Goal: Task Accomplishment & Management: Manage account settings

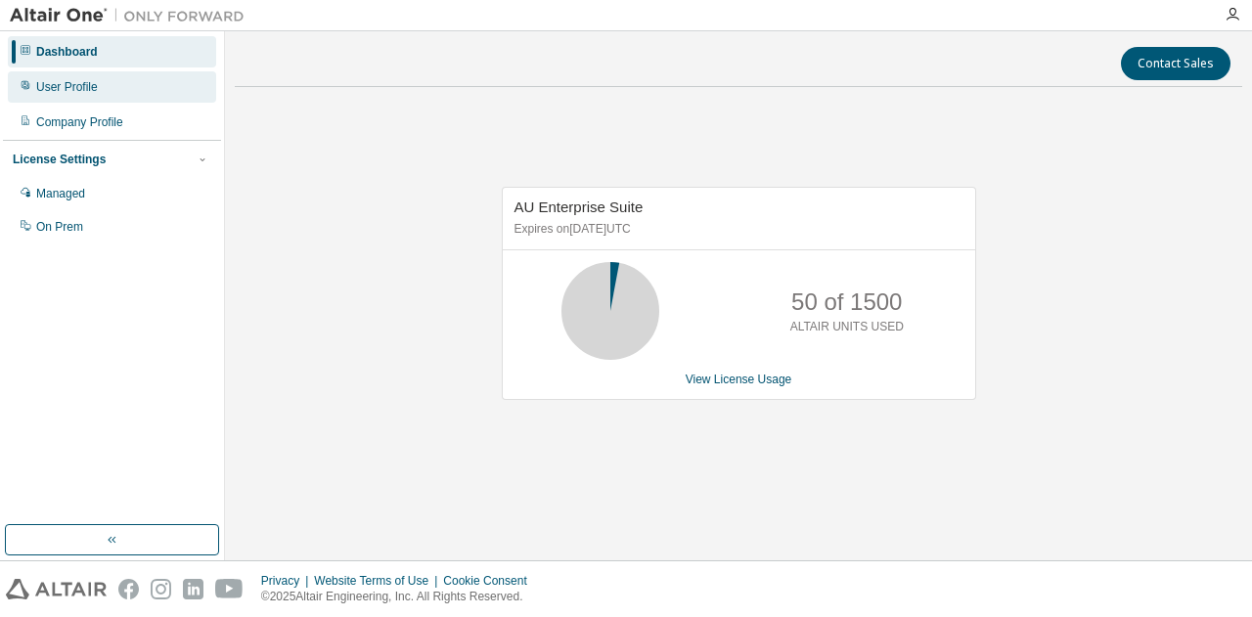
click at [101, 90] on div "User Profile" at bounding box center [112, 86] width 208 height 31
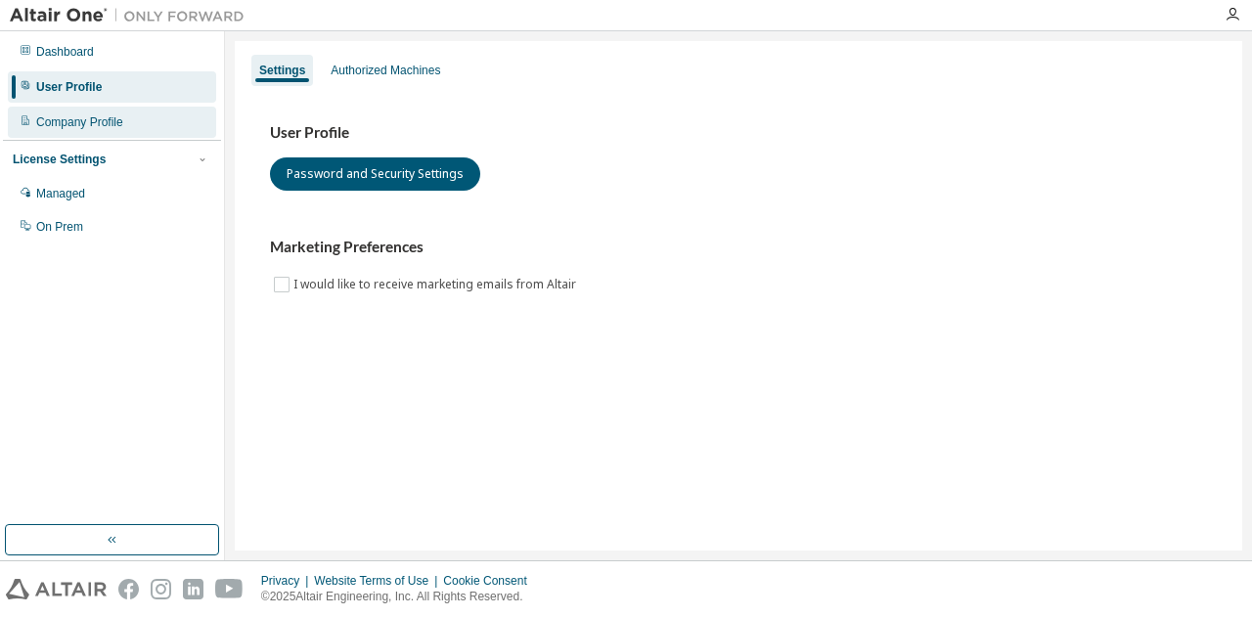
click at [102, 118] on div "Company Profile" at bounding box center [79, 122] width 87 height 16
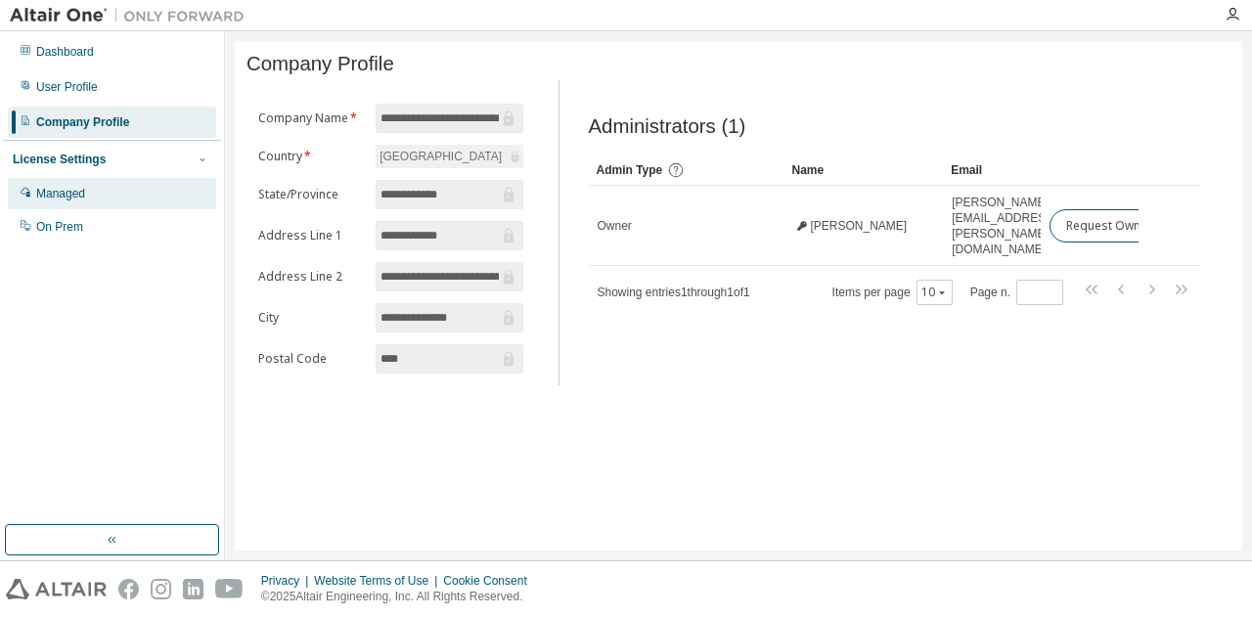
click at [120, 189] on div "Managed" at bounding box center [112, 193] width 208 height 31
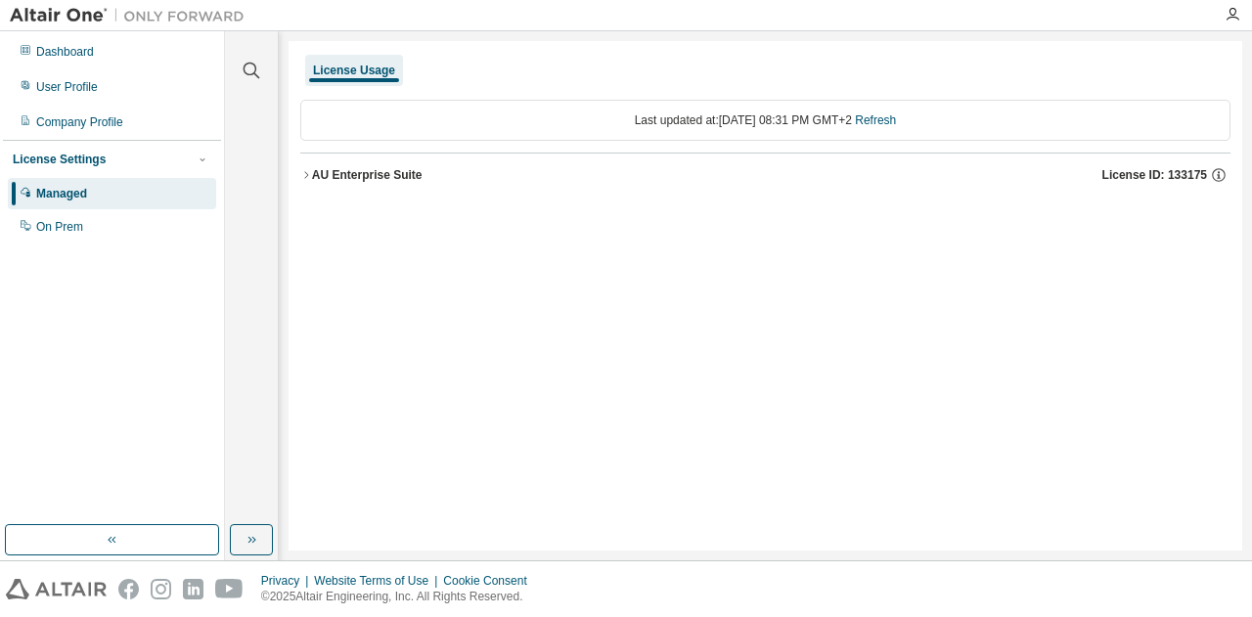
click at [315, 168] on div "AU Enterprise Suite" at bounding box center [367, 175] width 111 height 16
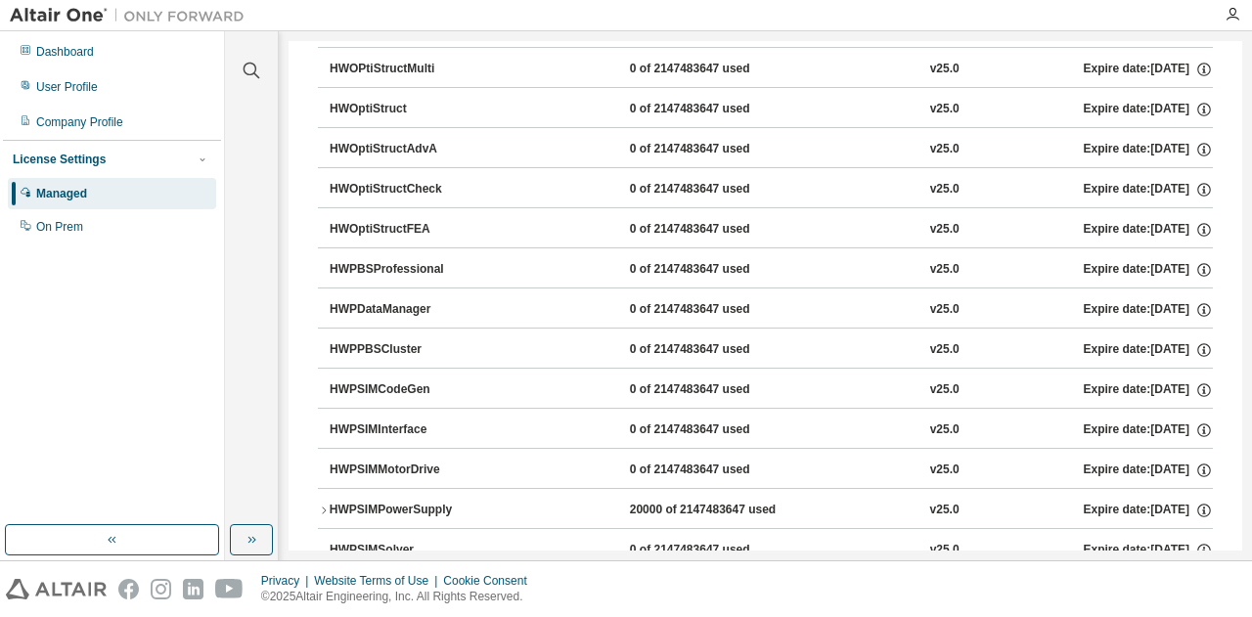
scroll to position [7925, 0]
click at [327, 504] on icon "button" at bounding box center [324, 510] width 12 height 12
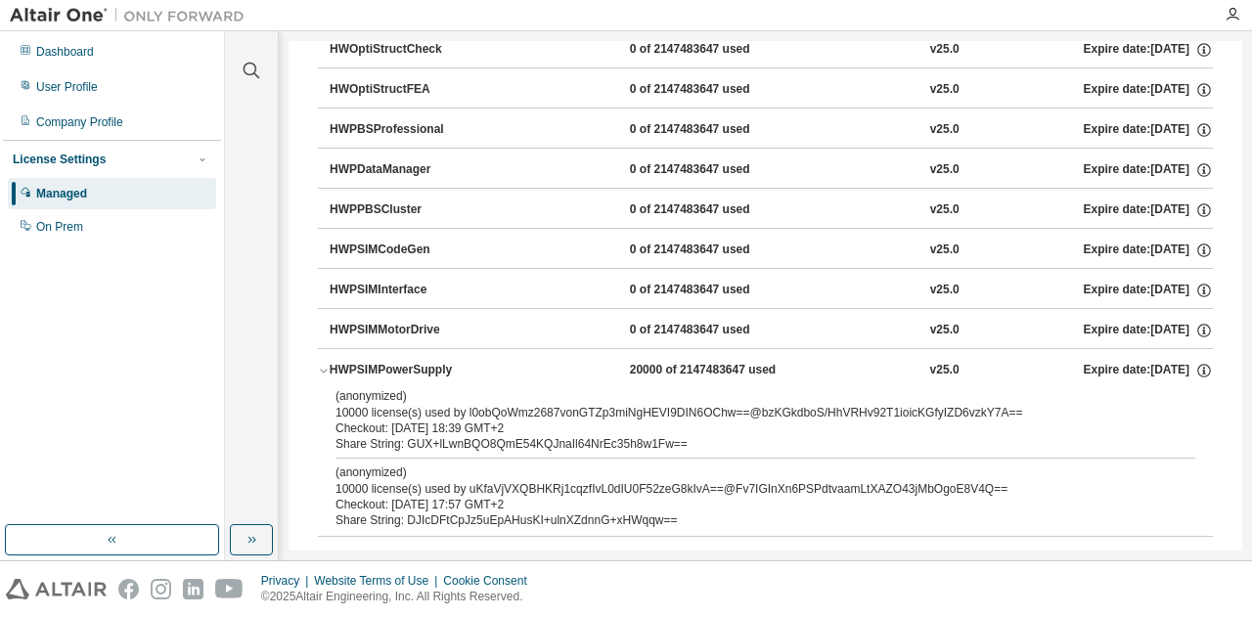
scroll to position [8065, 0]
click at [325, 369] on icon "button" at bounding box center [323, 371] width 7 height 4
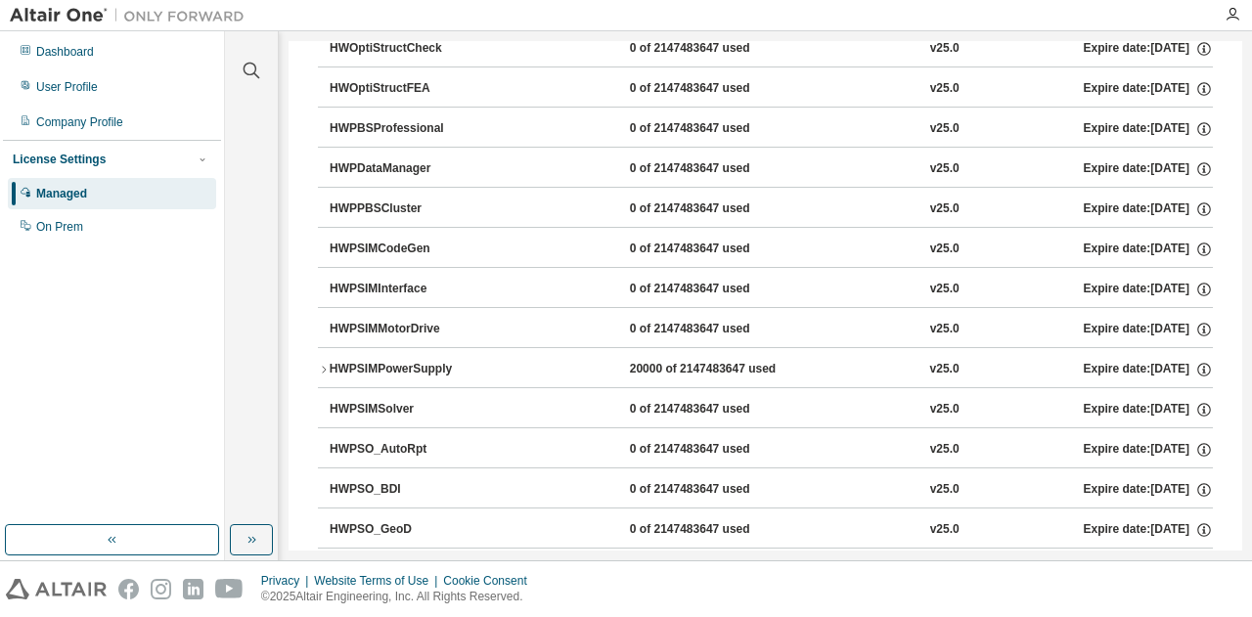
scroll to position [8012, 0]
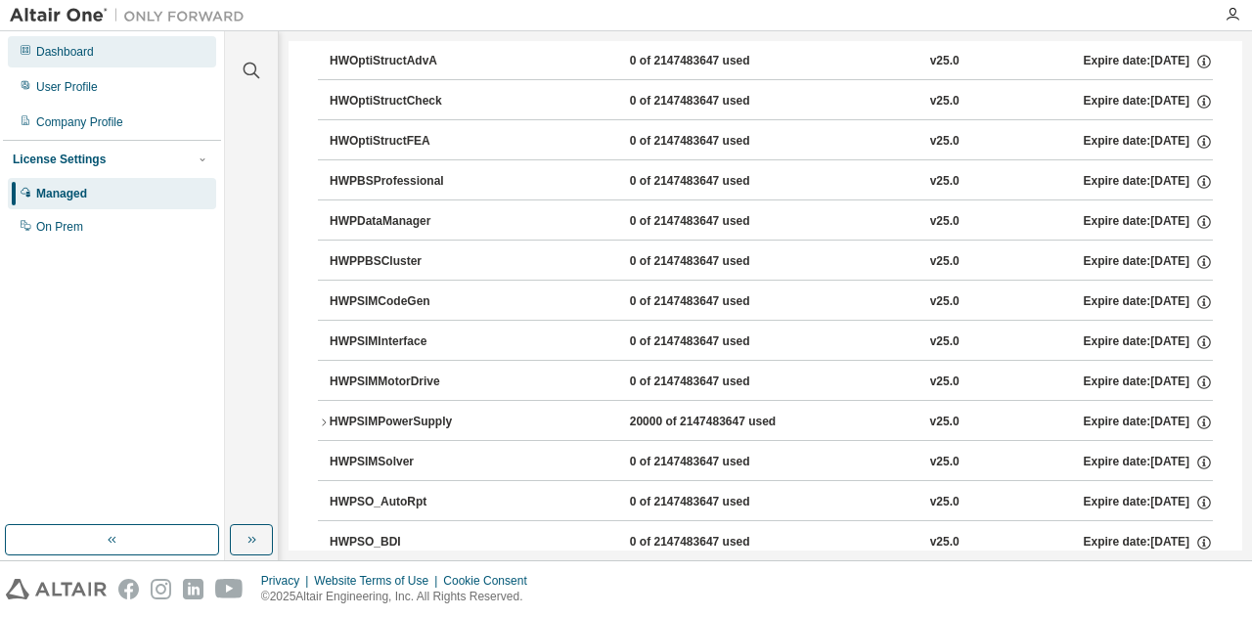
click at [78, 50] on div "Dashboard" at bounding box center [65, 52] width 58 height 16
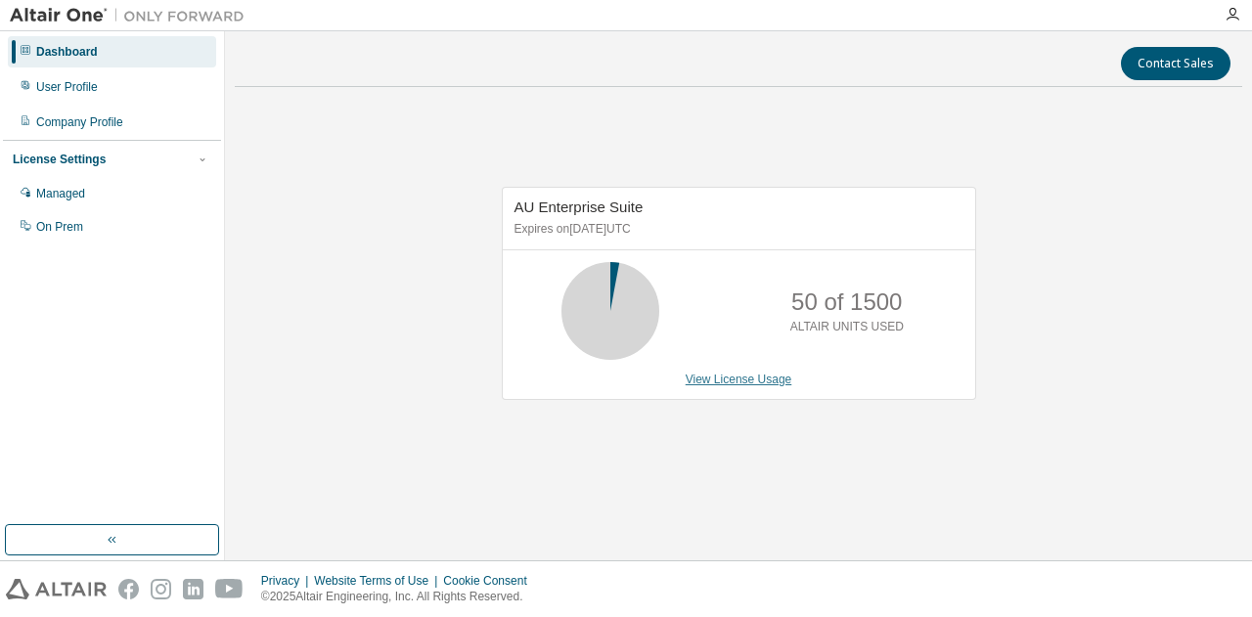
click at [754, 375] on link "View License Usage" at bounding box center [739, 380] width 107 height 14
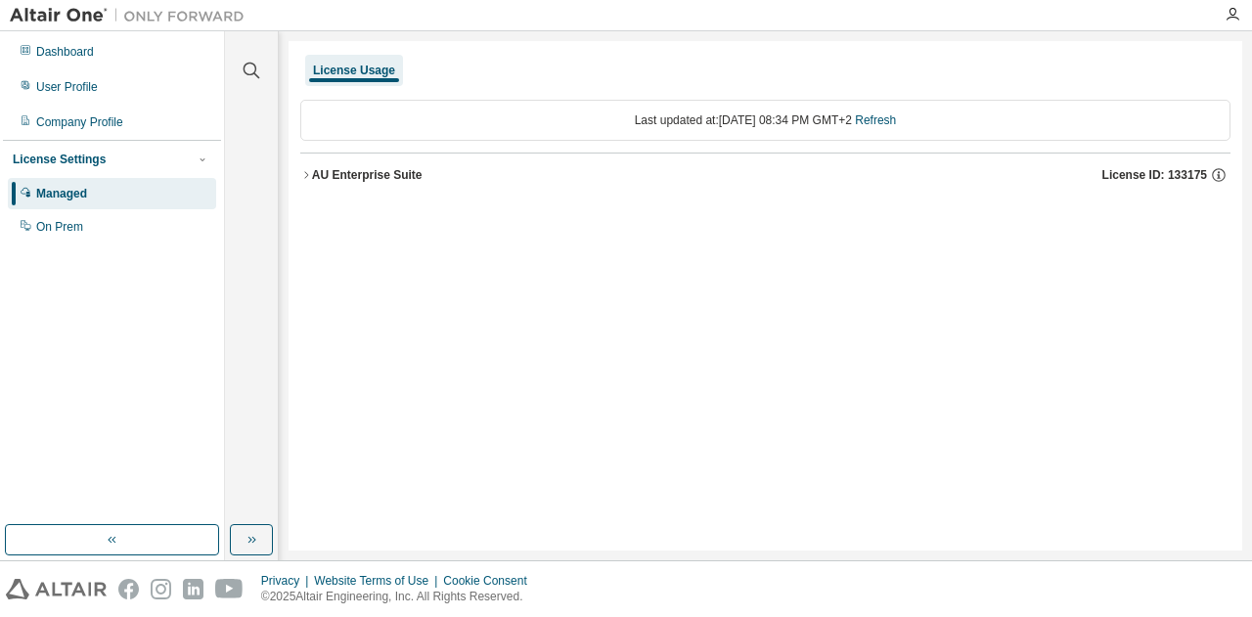
click at [313, 167] on div "AU Enterprise Suite" at bounding box center [367, 175] width 111 height 16
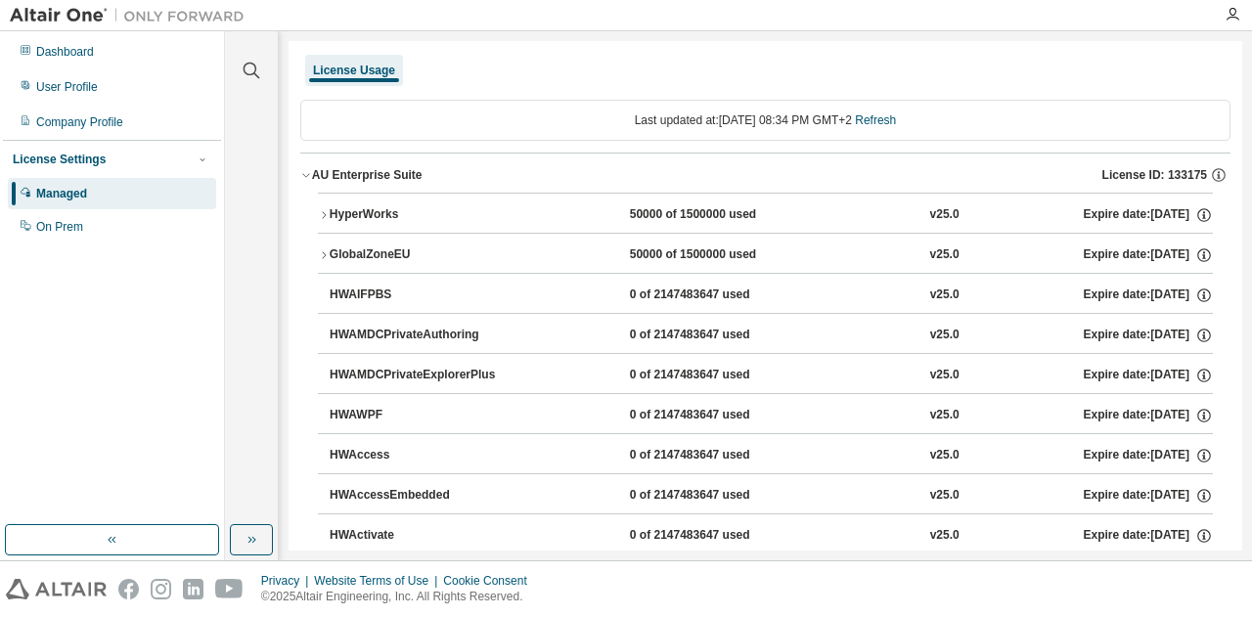
click at [330, 220] on div "HyperWorks" at bounding box center [418, 215] width 176 height 18
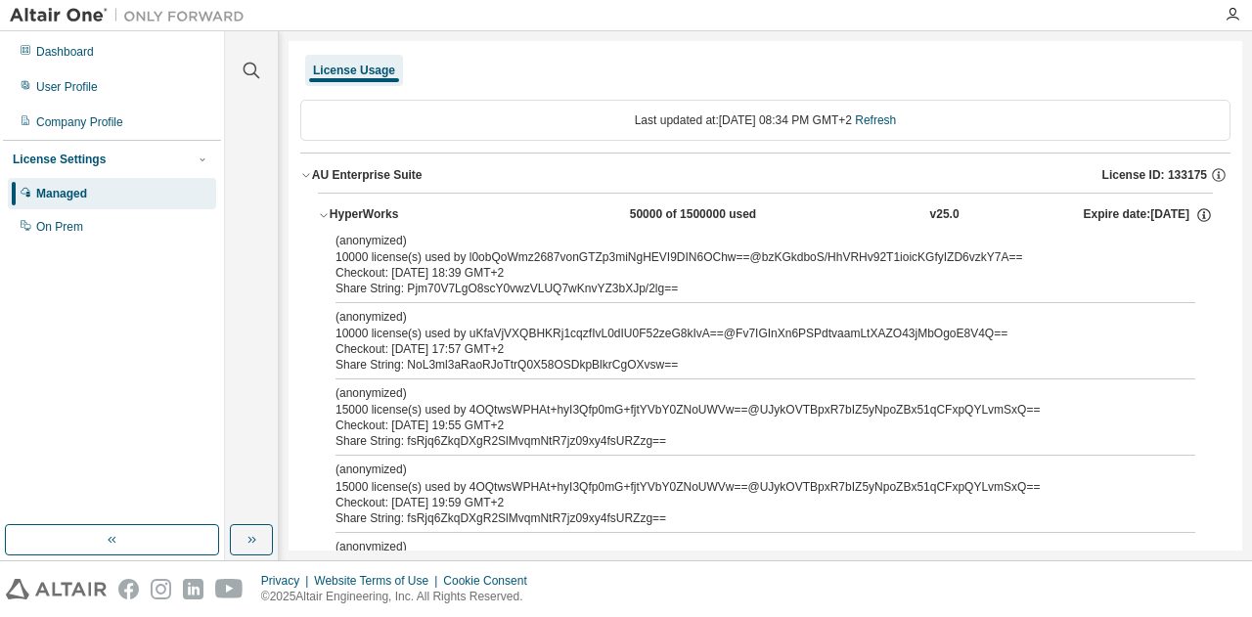
click at [330, 220] on div "HyperWorks" at bounding box center [418, 215] width 176 height 18
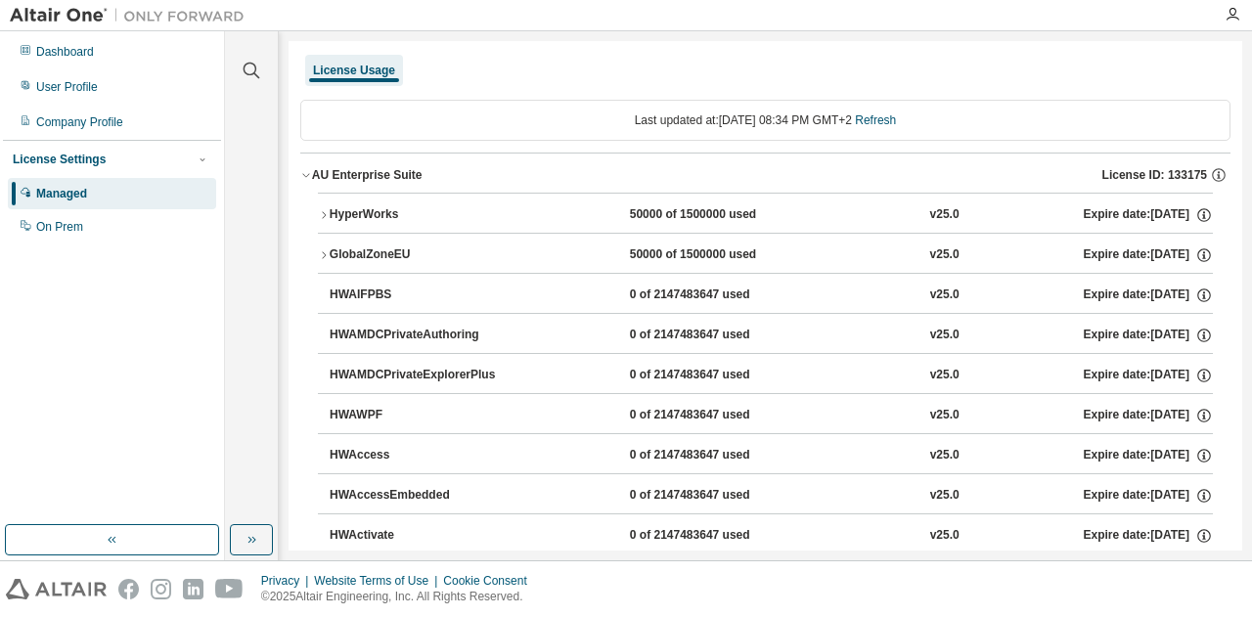
click at [301, 169] on icon "button" at bounding box center [306, 175] width 12 height 12
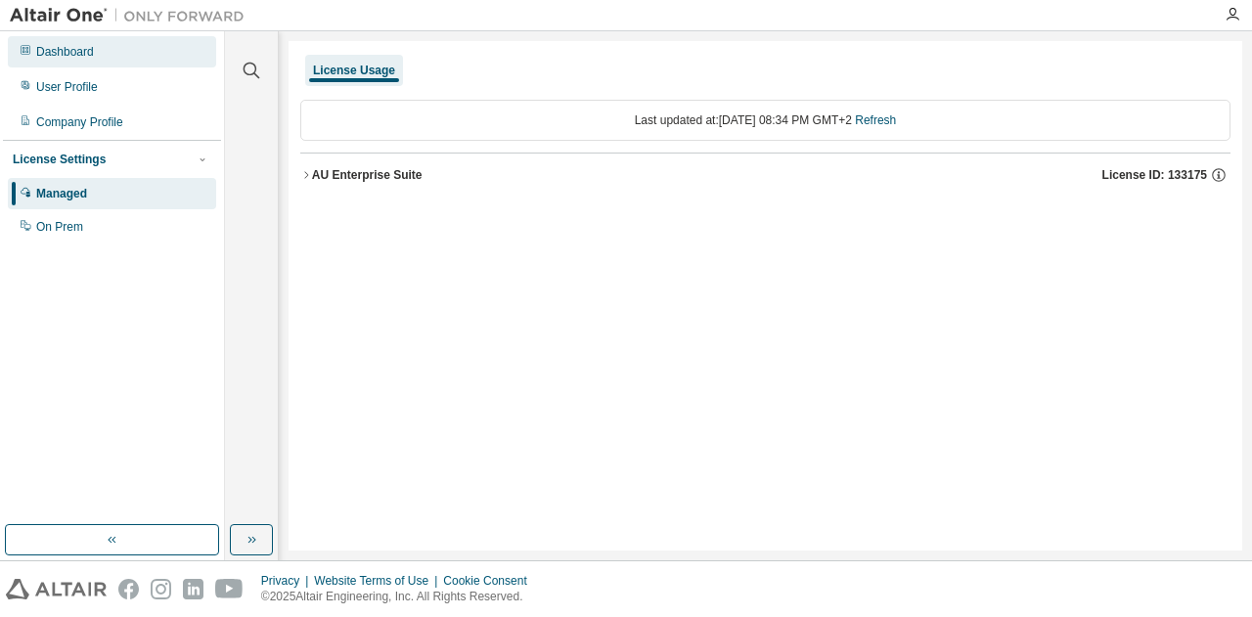
click at [80, 65] on div "Dashboard" at bounding box center [112, 51] width 208 height 31
